Goal: Information Seeking & Learning: Learn about a topic

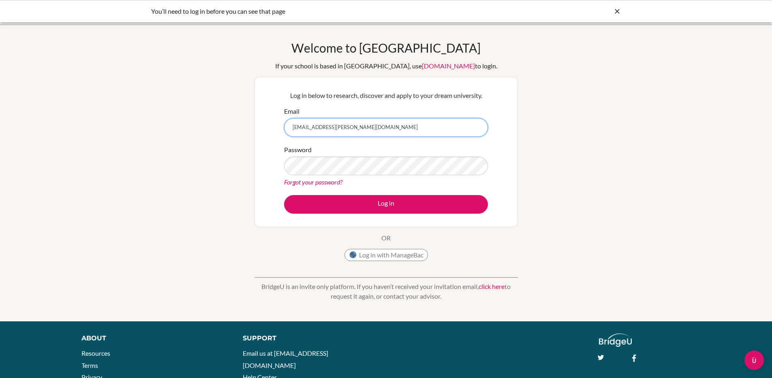
click at [338, 126] on input "benji.evans+student@bridge-u.com" at bounding box center [386, 127] width 204 height 19
type input "benji.evans+advisor@bridge-u.com"
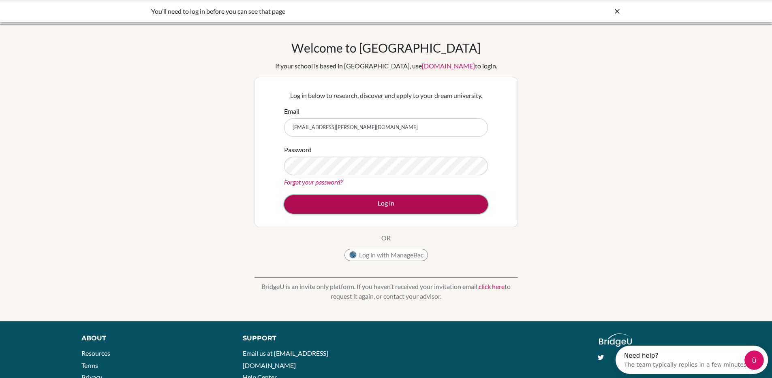
click at [384, 202] on button "Log in" at bounding box center [386, 204] width 204 height 19
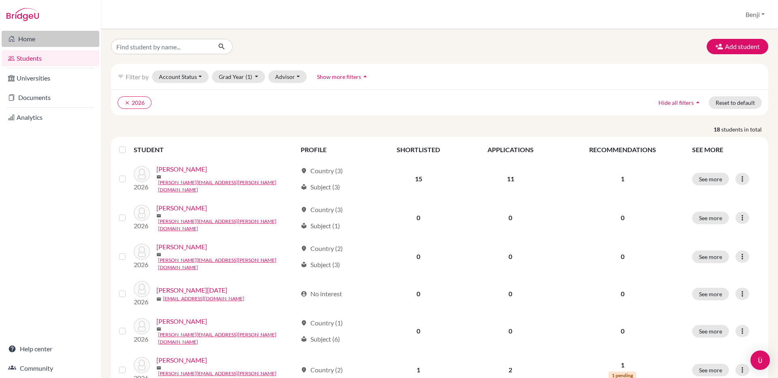
click at [26, 38] on link "Home" at bounding box center [51, 39] width 98 height 16
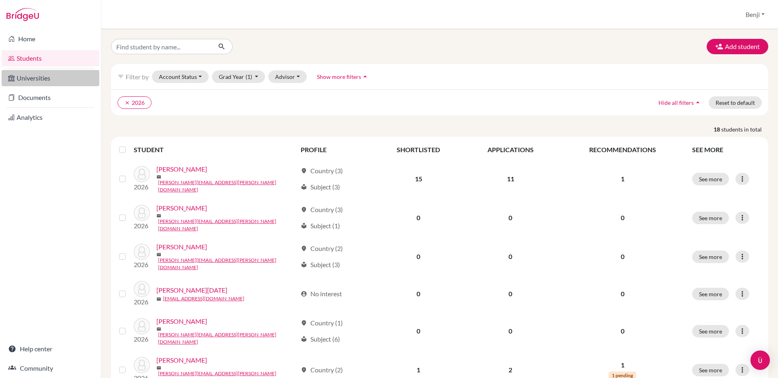
click at [46, 73] on link "Universities" at bounding box center [51, 78] width 98 height 16
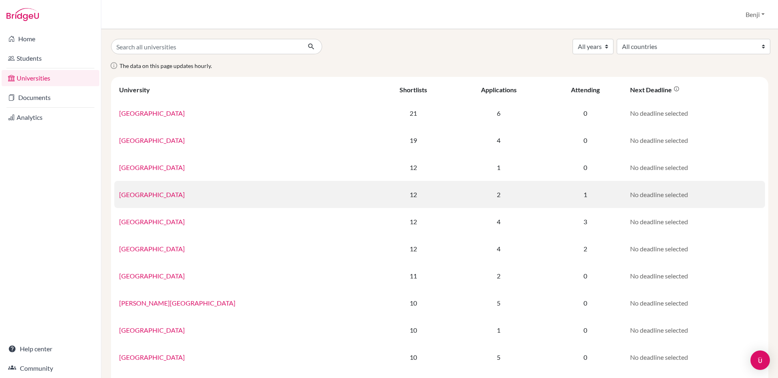
click at [163, 197] on link "King's College London" at bounding box center [152, 195] width 66 height 8
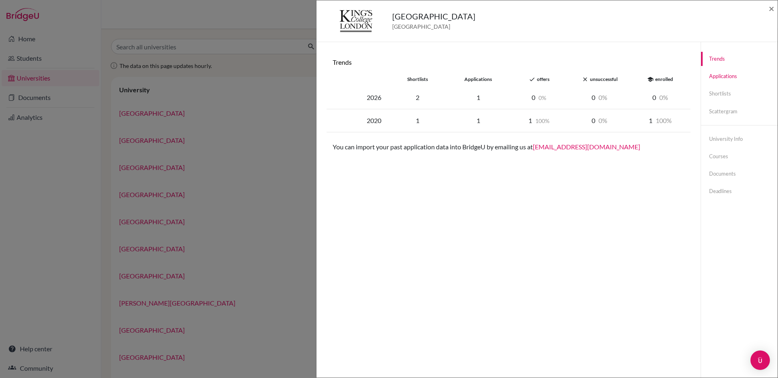
click at [719, 77] on link "Applications" at bounding box center [739, 76] width 77 height 14
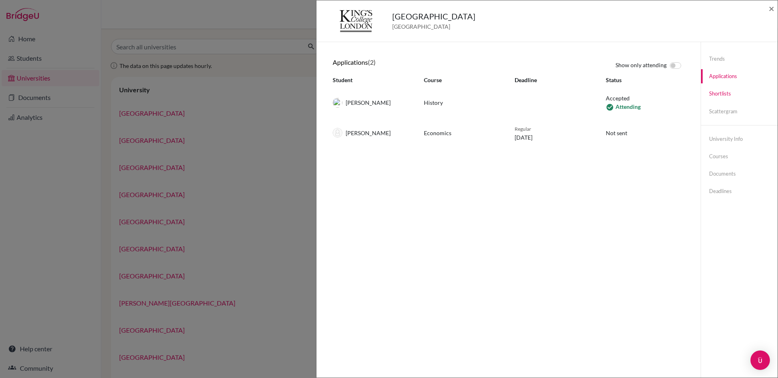
click at [715, 98] on link "Shortlists" at bounding box center [739, 94] width 77 height 14
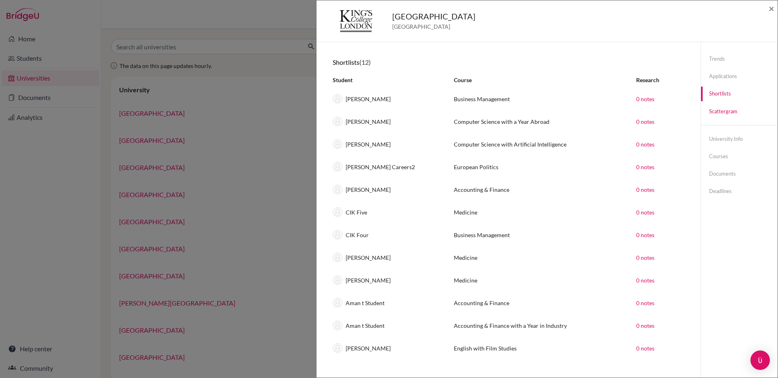
click at [716, 112] on link "Scattergram" at bounding box center [739, 112] width 77 height 14
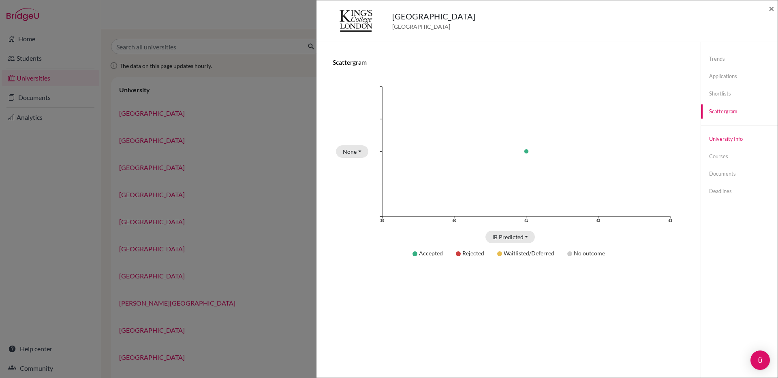
click at [714, 138] on link "University info" at bounding box center [739, 139] width 77 height 14
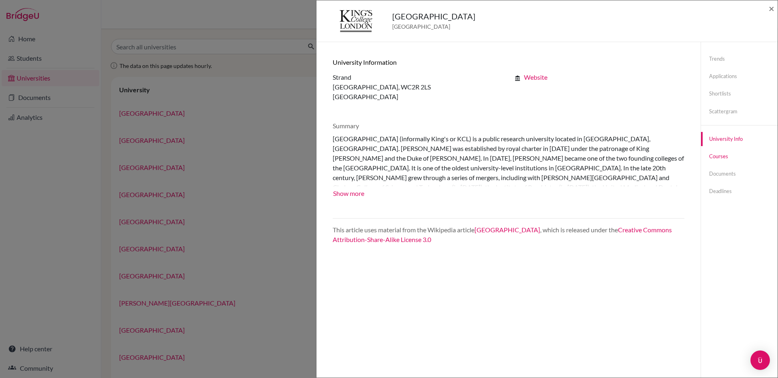
click at [714, 152] on link "Courses" at bounding box center [739, 156] width 77 height 14
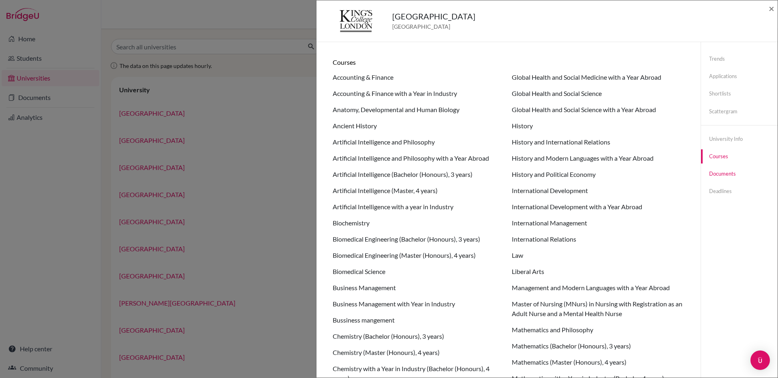
click at [712, 175] on link "Documents" at bounding box center [739, 174] width 77 height 14
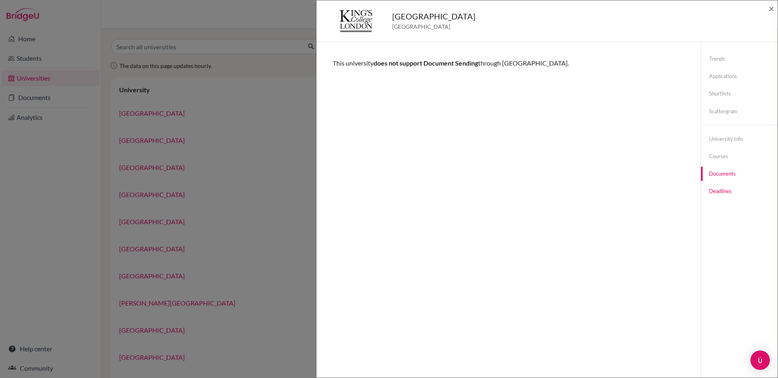
click at [712, 192] on link "Deadlines" at bounding box center [739, 191] width 77 height 14
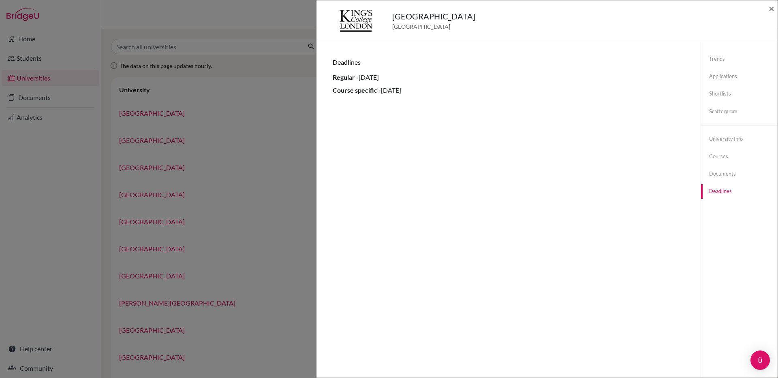
click at [252, 121] on div "King's College London United Kingdom × Trends shortlists applications done offe…" at bounding box center [389, 189] width 778 height 378
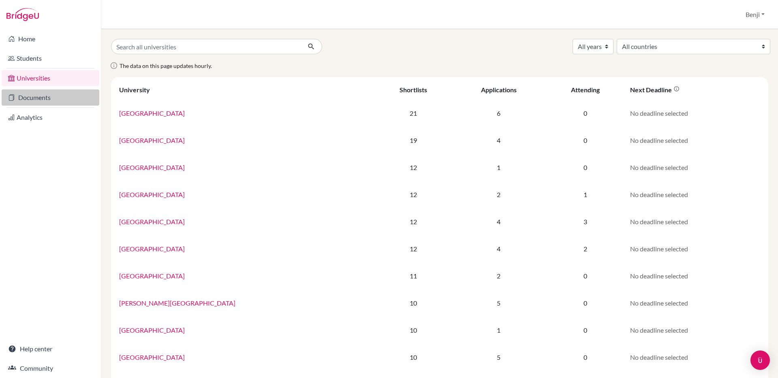
click at [14, 96] on icon at bounding box center [11, 98] width 6 height 10
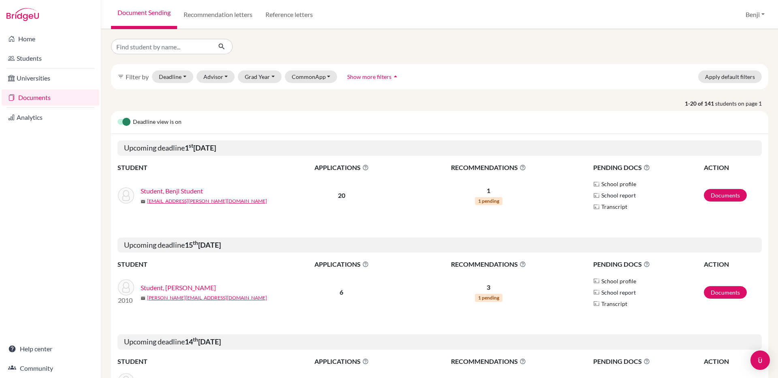
click at [28, 13] on img at bounding box center [22, 14] width 32 height 13
click at [759, 15] on button "Benji" at bounding box center [755, 14] width 26 height 15
click at [733, 62] on button "Log out" at bounding box center [737, 66] width 64 height 13
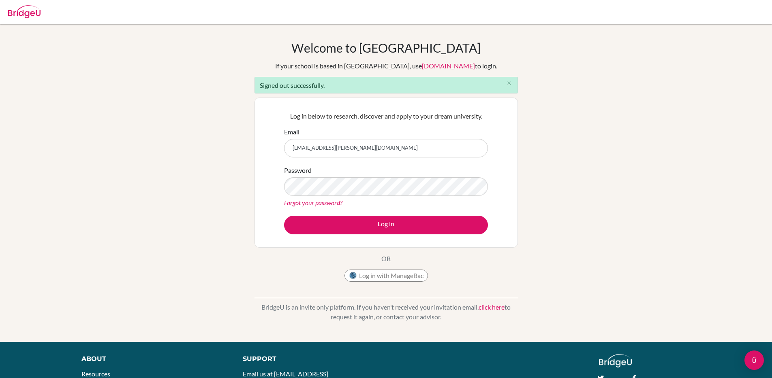
click at [338, 154] on input "[EMAIL_ADDRESS][PERSON_NAME][DOMAIN_NAME]" at bounding box center [386, 148] width 204 height 19
click at [336, 146] on input "[EMAIL_ADDRESS][PERSON_NAME][DOMAIN_NAME]" at bounding box center [386, 148] width 204 height 19
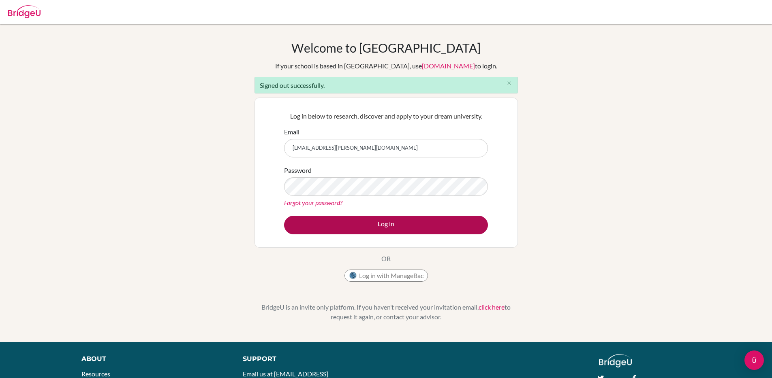
type input "[EMAIL_ADDRESS][PERSON_NAME][DOMAIN_NAME]"
click at [374, 223] on button "Log in" at bounding box center [386, 225] width 204 height 19
